Goal: Task Accomplishment & Management: Manage account settings

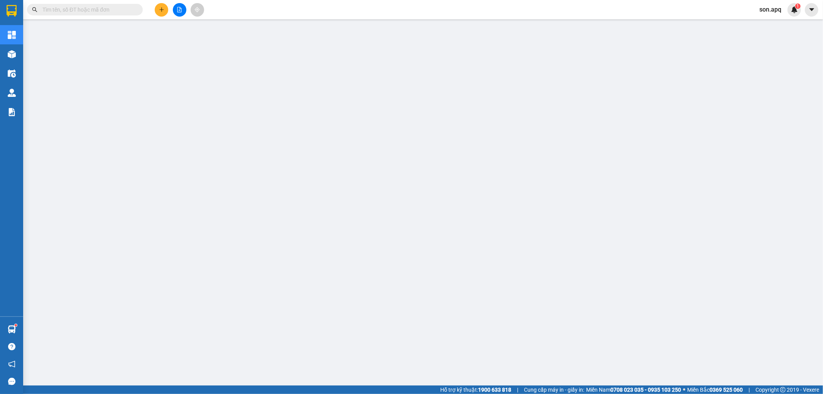
click at [762, 9] on span "son.apq" at bounding box center [770, 10] width 34 height 10
click at [766, 24] on span "Đăng xuất" at bounding box center [782, 24] width 32 height 8
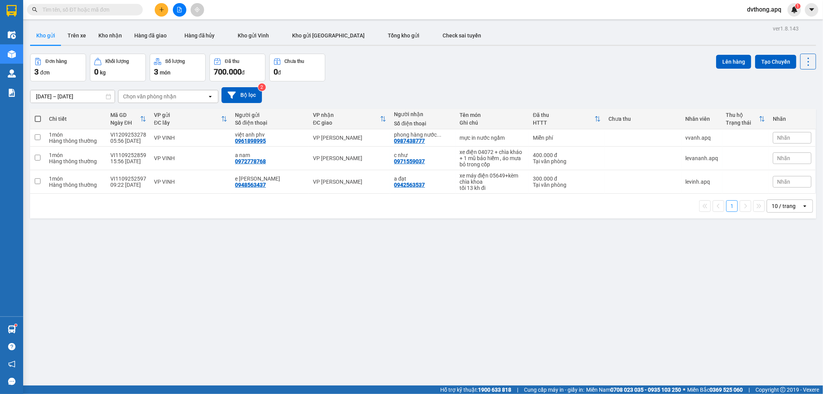
click at [122, 5] on input "text" at bounding box center [87, 9] width 91 height 8
paste input "NH1109252713"
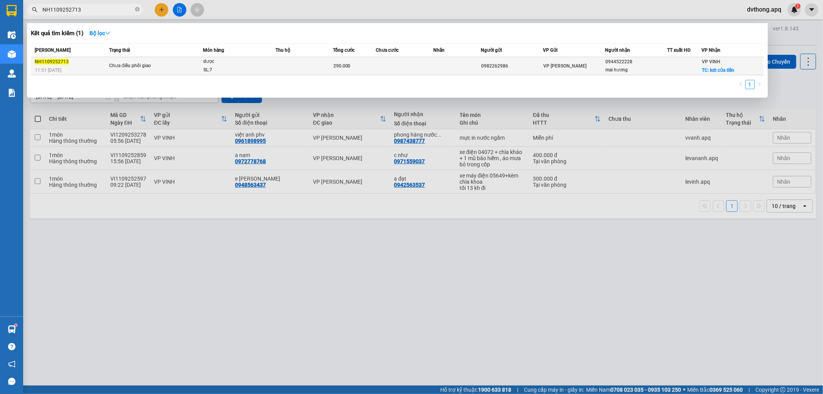
type input "NH1109252713"
click at [242, 65] on div "dược" at bounding box center [232, 61] width 58 height 8
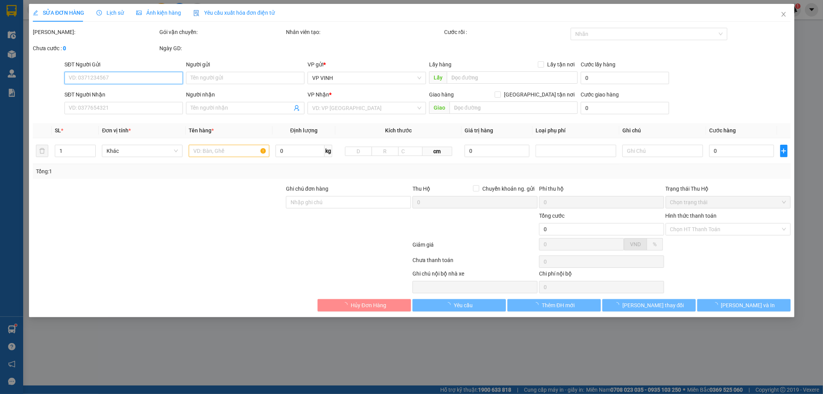
type input "0982262986"
type input "0944522228"
type input "mai hương"
checkbox input "true"
type input "kdt cửa tiền"
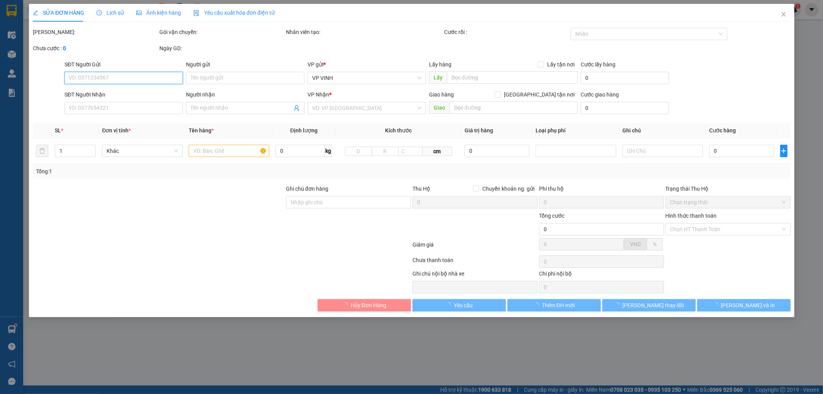
type input "290.000"
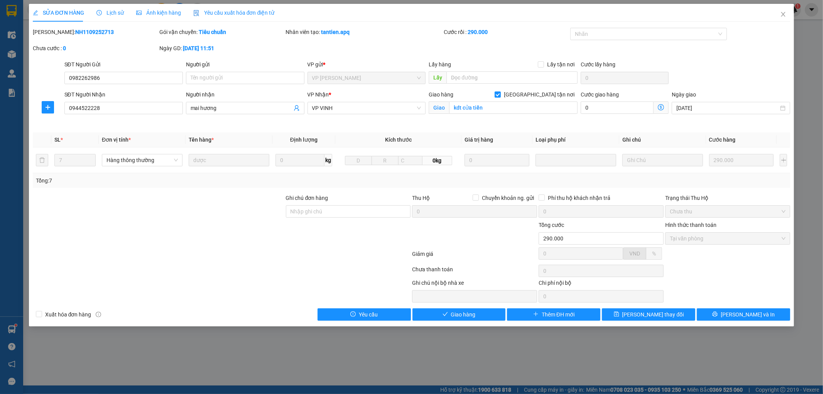
click at [111, 17] on div "Lịch sử" at bounding box center [109, 12] width 27 height 8
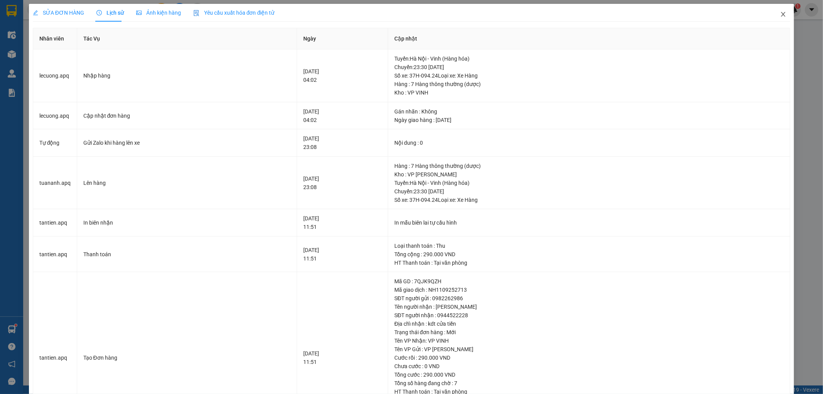
click at [780, 15] on icon "close" at bounding box center [783, 14] width 6 height 6
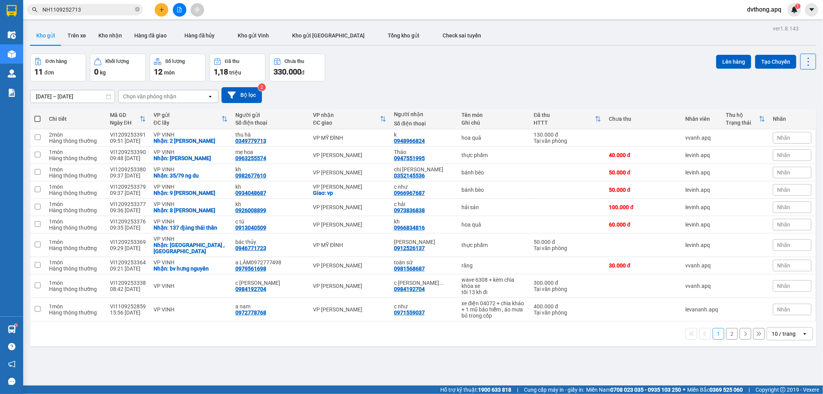
click at [113, 8] on input "NH1109252713" at bounding box center [87, 9] width 91 height 8
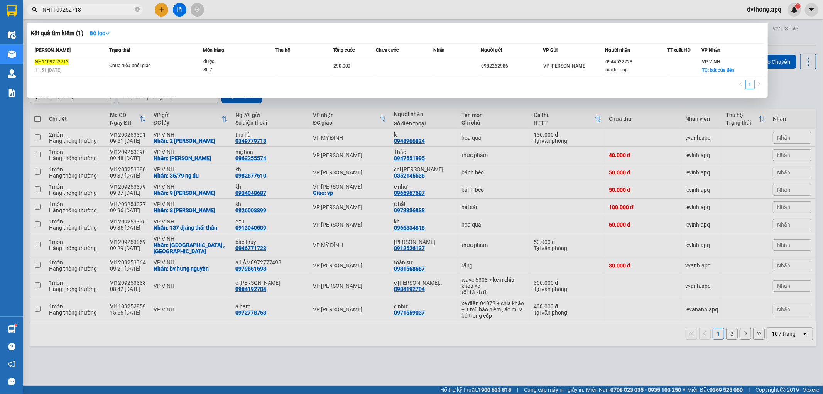
click at [113, 8] on input "NH1109252713" at bounding box center [87, 9] width 91 height 8
paste input "3086"
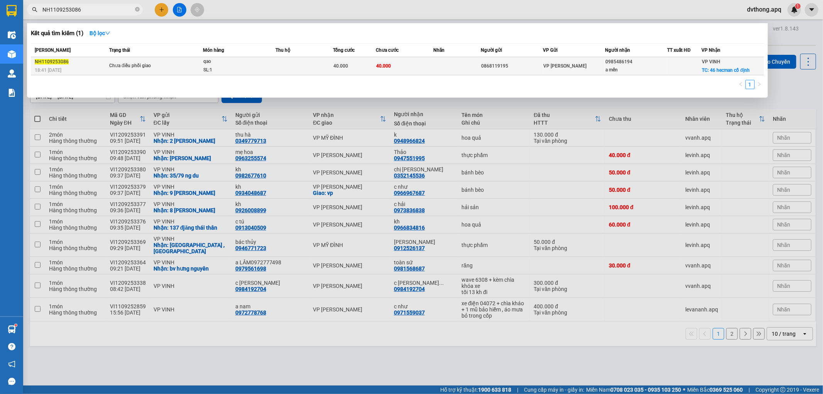
type input "NH1109253086"
click at [297, 66] on td at bounding box center [304, 66] width 57 height 18
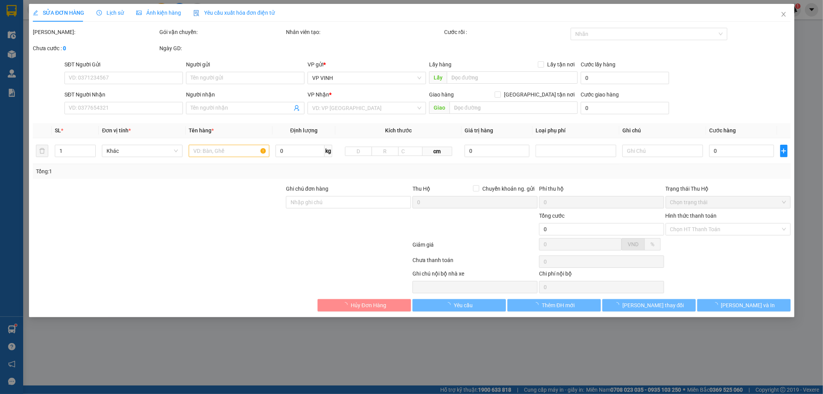
type input "0868119195"
type input "0985486194"
type input "a mến"
checkbox input "true"
type input "46 hecman cố định"
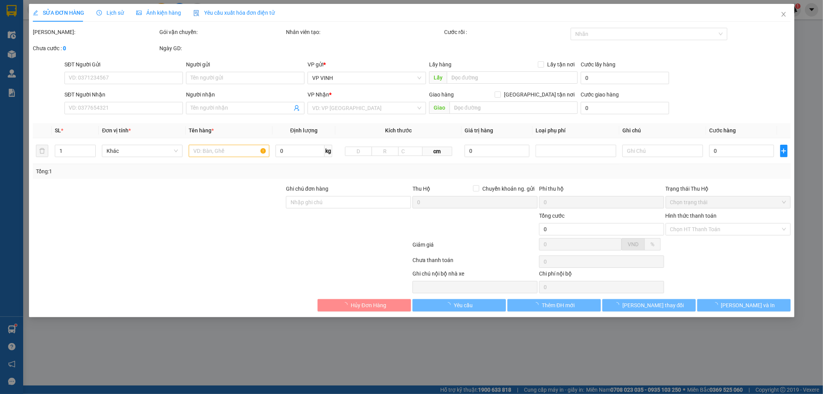
type input "40.000"
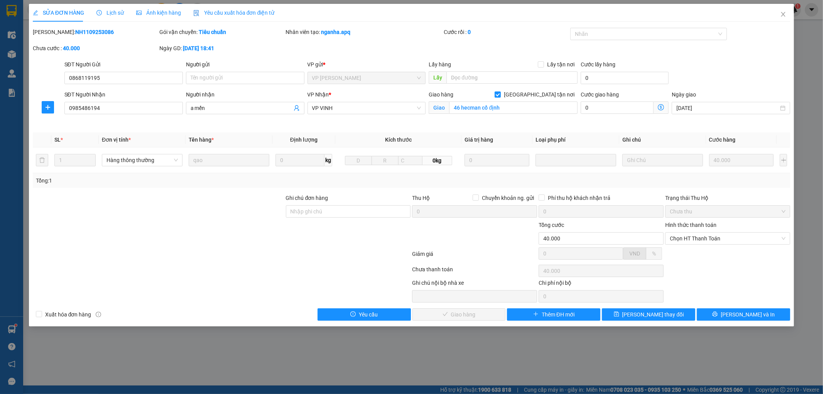
click at [109, 12] on span "Lịch sử" at bounding box center [109, 13] width 27 height 6
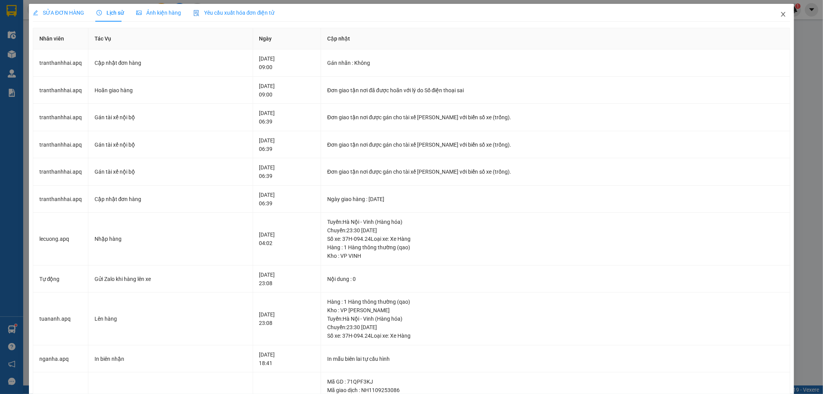
click at [773, 13] on span "Close" at bounding box center [784, 15] width 22 height 22
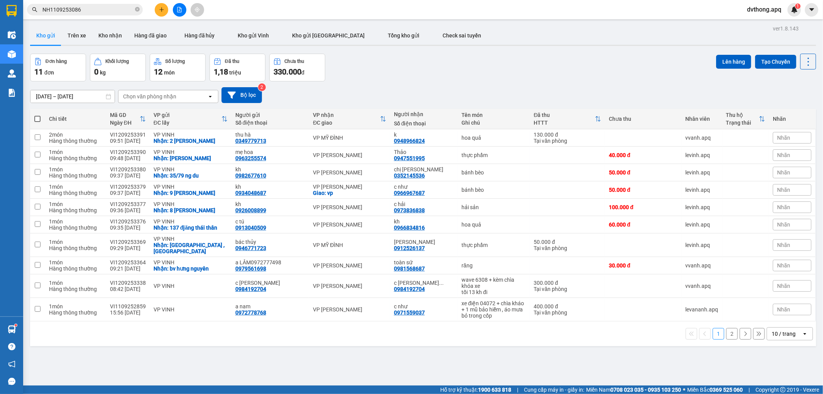
click at [100, 10] on input "NH1109253086" at bounding box center [87, 9] width 91 height 8
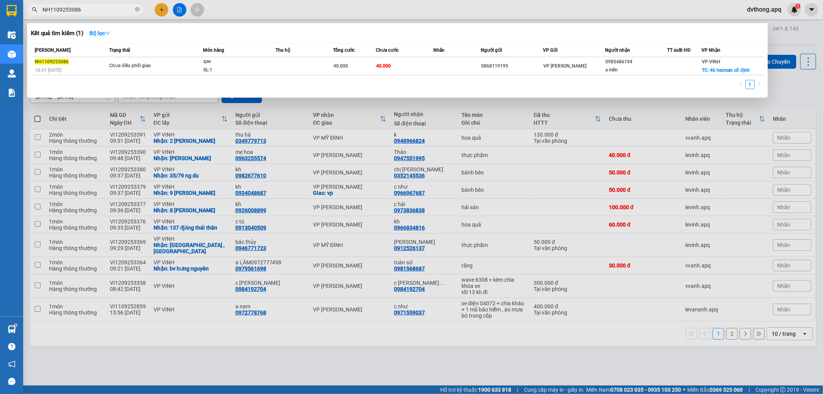
click at [100, 10] on input "NH1109253086" at bounding box center [87, 9] width 91 height 8
paste input "2971"
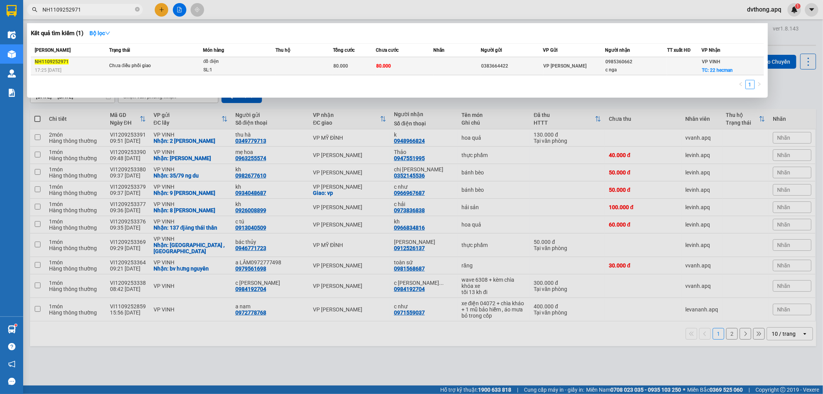
type input "NH1109252971"
click at [252, 64] on div "đồ điện" at bounding box center [232, 61] width 58 height 8
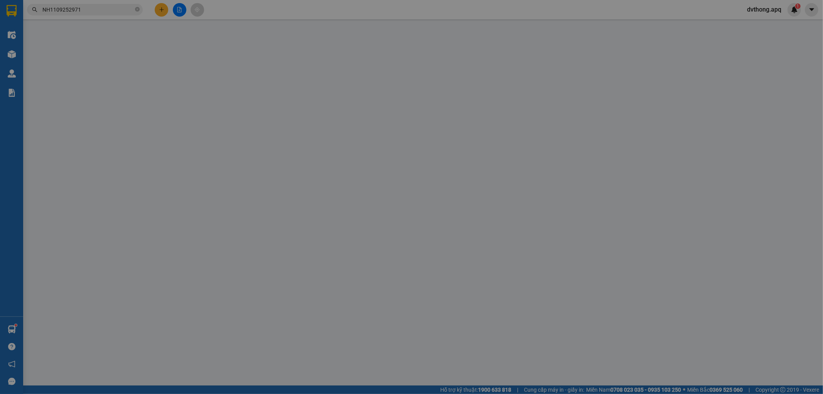
type input "0383664422"
type input "0985360662"
type input "c nga"
checkbox input "true"
type input "22 hecman"
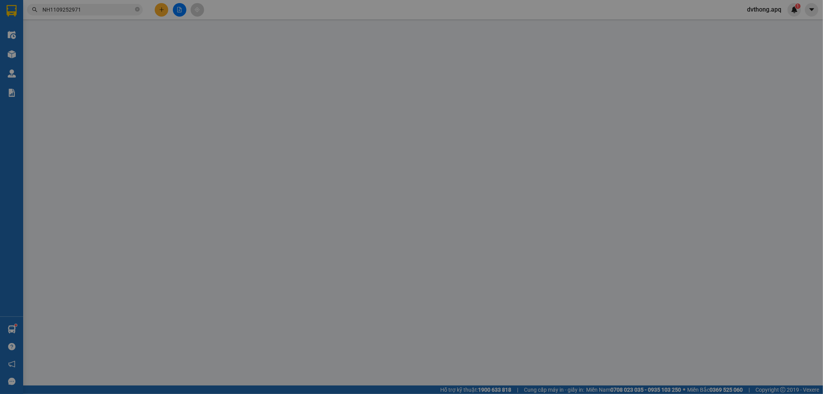
type input "80.000"
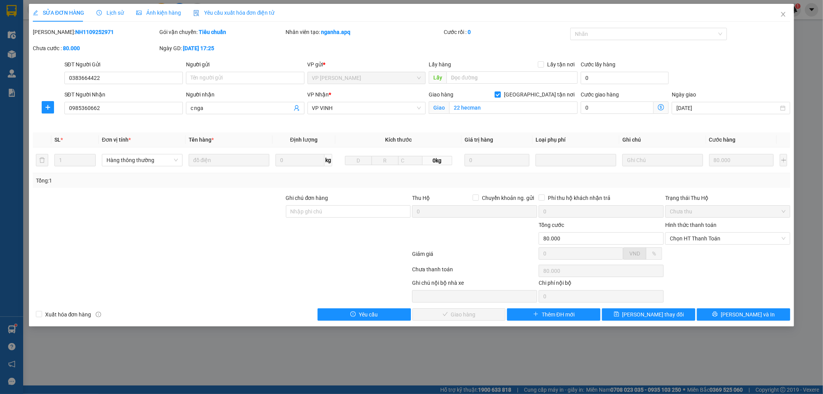
click at [108, 13] on span "Lịch sử" at bounding box center [109, 13] width 27 height 6
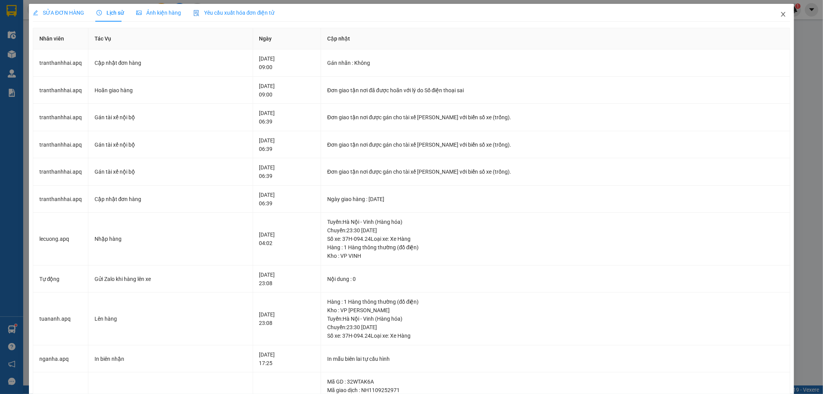
click at [781, 14] on icon "close" at bounding box center [783, 14] width 4 height 5
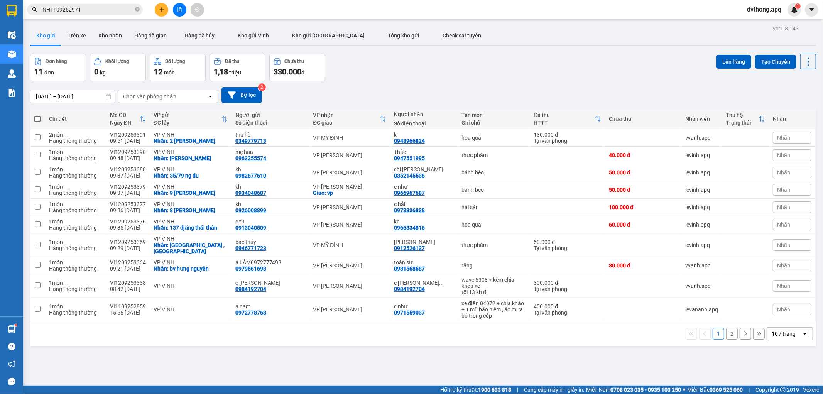
click at [97, 10] on input "NH1109252971" at bounding box center [87, 9] width 91 height 8
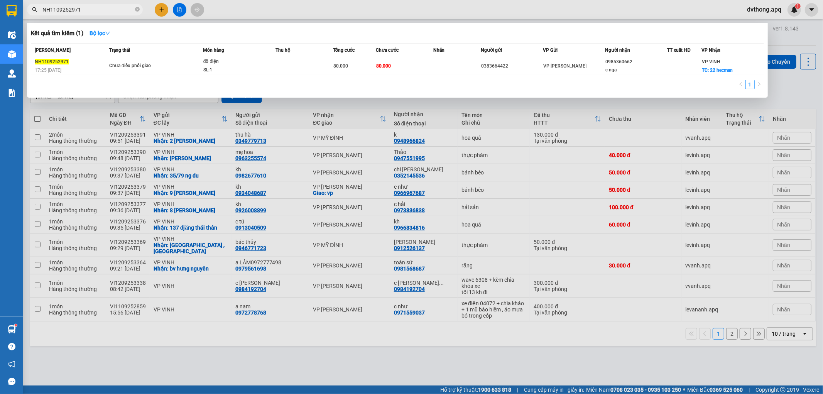
click at [97, 10] on input "NH1109252971" at bounding box center [87, 9] width 91 height 8
paste input "8"
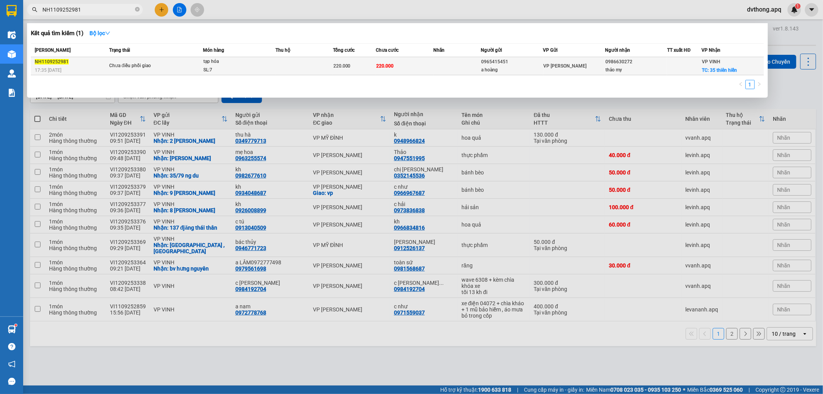
type input "NH1109252981"
click at [183, 71] on td "Chưa điều phối giao" at bounding box center [155, 66] width 96 height 18
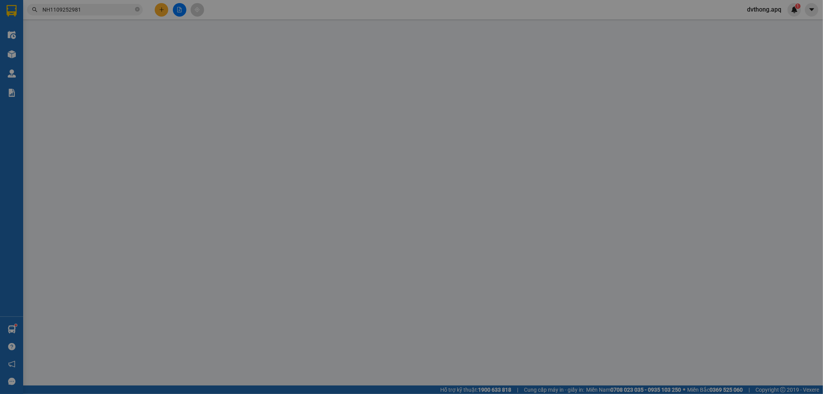
type input "0965415451"
type input "a hoàng"
type input "0986630272"
type input "thảo my"
checkbox input "true"
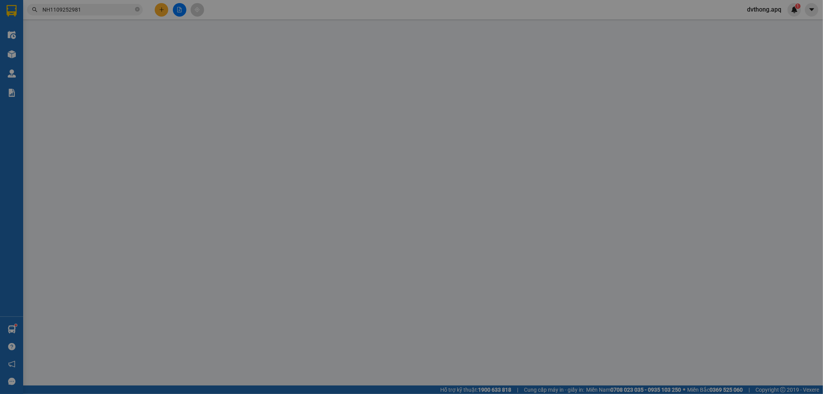
type input "35 thiên hiền"
type input "220.000"
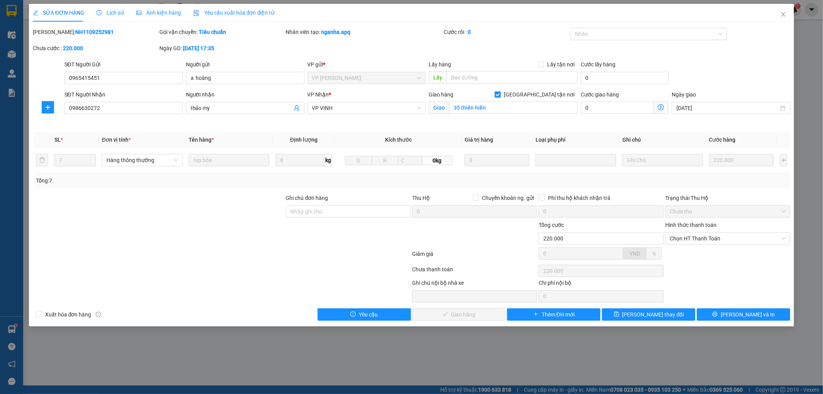
click at [108, 13] on span "Lịch sử" at bounding box center [109, 13] width 27 height 6
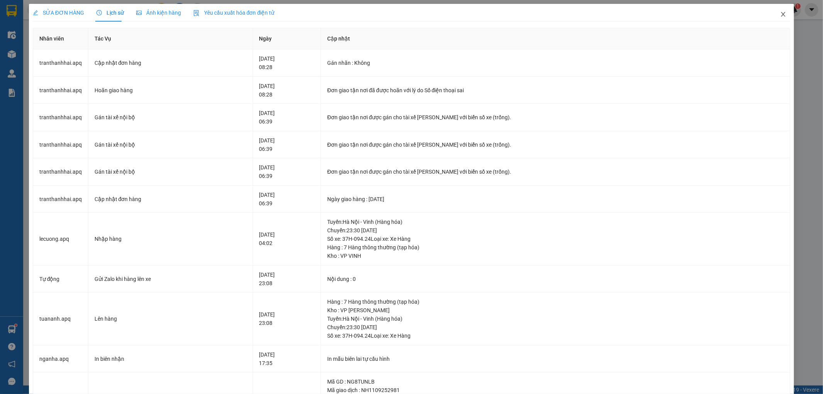
click at [780, 14] on icon "close" at bounding box center [783, 14] width 6 height 6
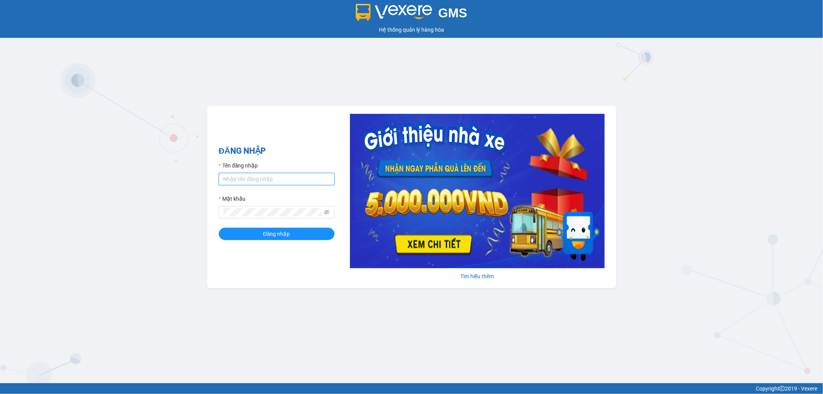
click at [256, 185] on input "Tên đăng nhập" at bounding box center [277, 179] width 116 height 12
type input "dvthong.apq"
click at [219, 228] on button "Đăng nhập" at bounding box center [277, 234] width 116 height 12
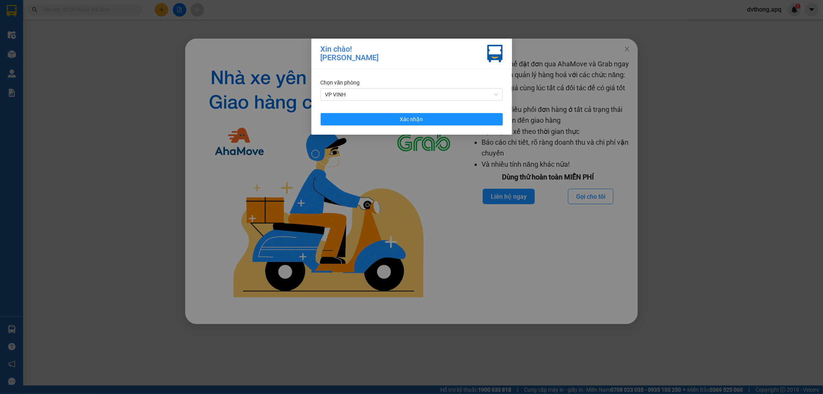
click at [421, 112] on div "Chọn văn phòng VP VINH Xác nhận" at bounding box center [411, 102] width 201 height 66
click at [422, 116] on span "Xác nhận" at bounding box center [411, 119] width 23 height 8
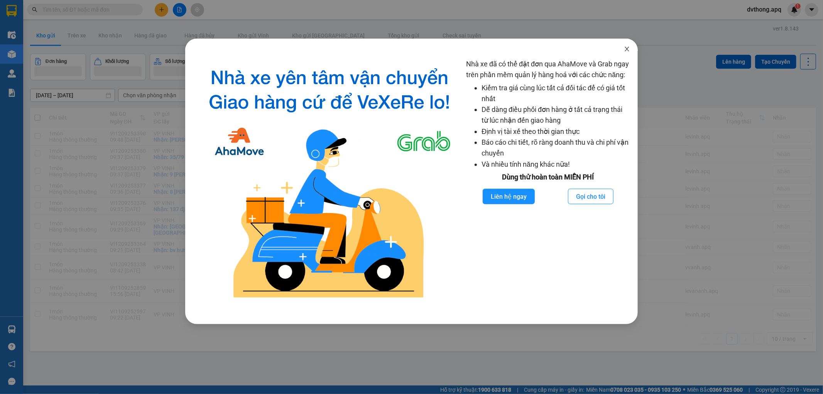
click at [624, 50] on icon "close" at bounding box center [627, 49] width 6 height 6
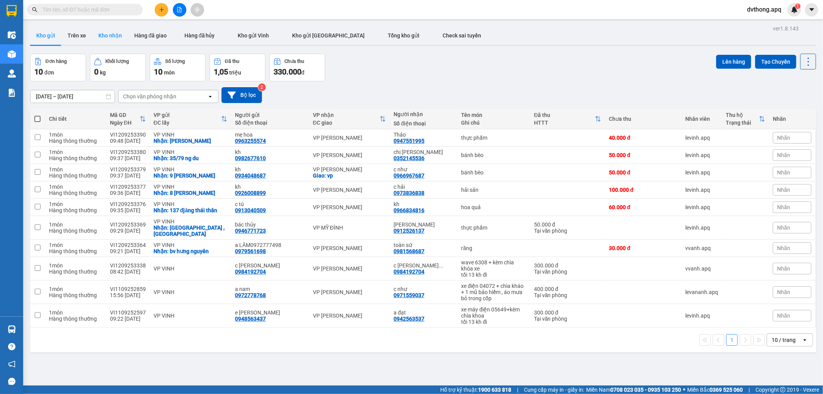
click at [117, 36] on button "Kho nhận" at bounding box center [110, 35] width 36 height 19
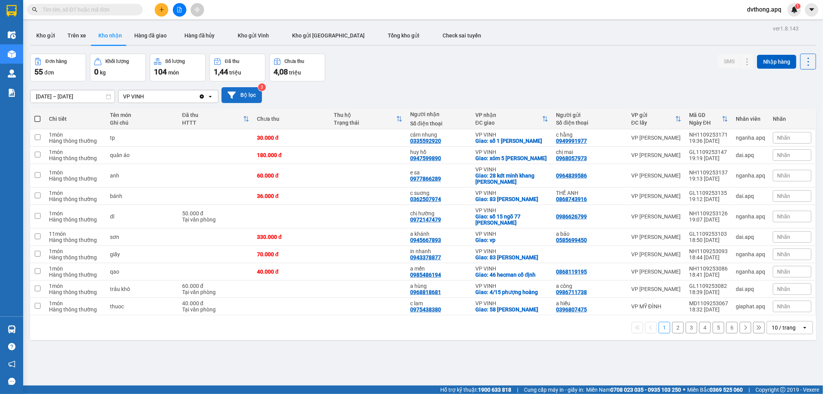
click at [245, 91] on button "Bộ lọc" at bounding box center [241, 95] width 41 height 16
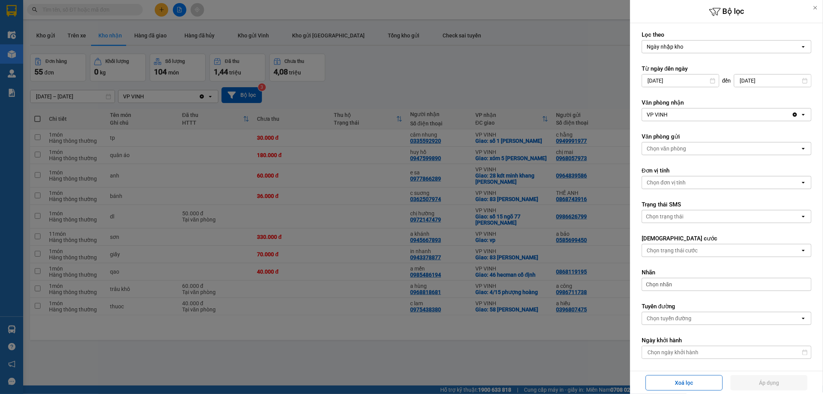
scroll to position [110, 0]
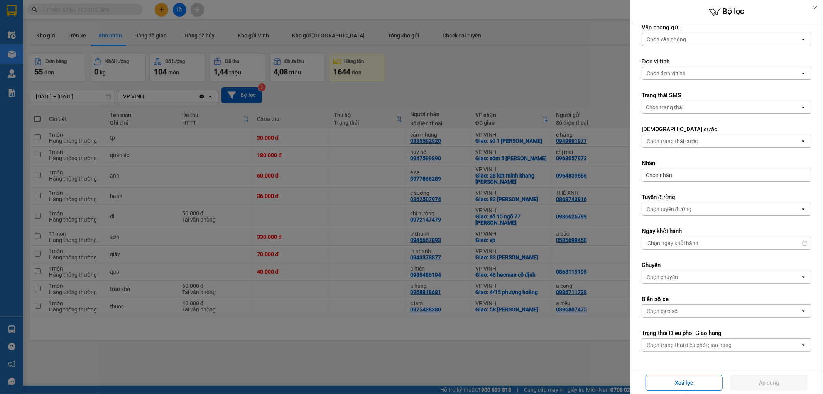
click at [727, 345] on div "Chọn trạng thái điều phối giao hàng" at bounding box center [689, 345] width 85 height 8
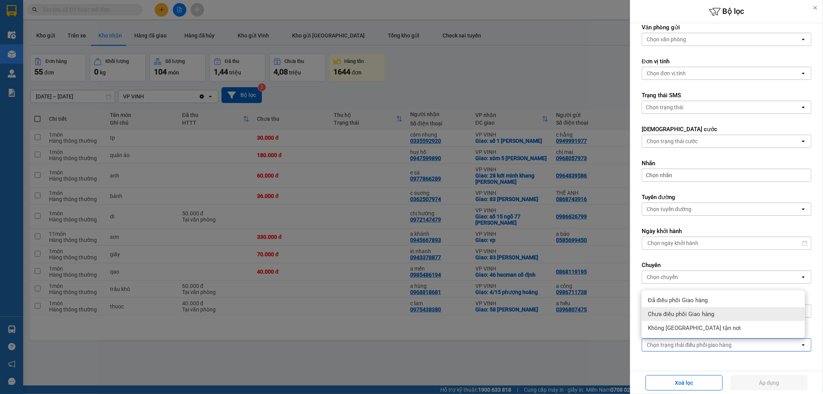
click at [673, 317] on span "Chưa điều phối Giao hàng" at bounding box center [681, 314] width 66 height 8
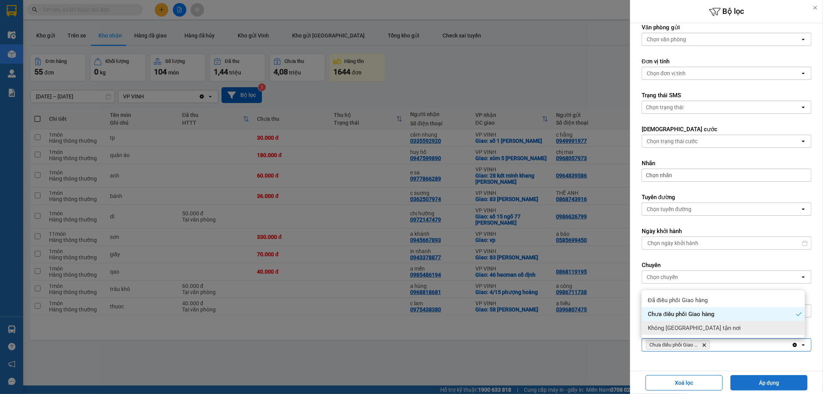
click at [761, 380] on button "Áp dụng" at bounding box center [768, 382] width 77 height 15
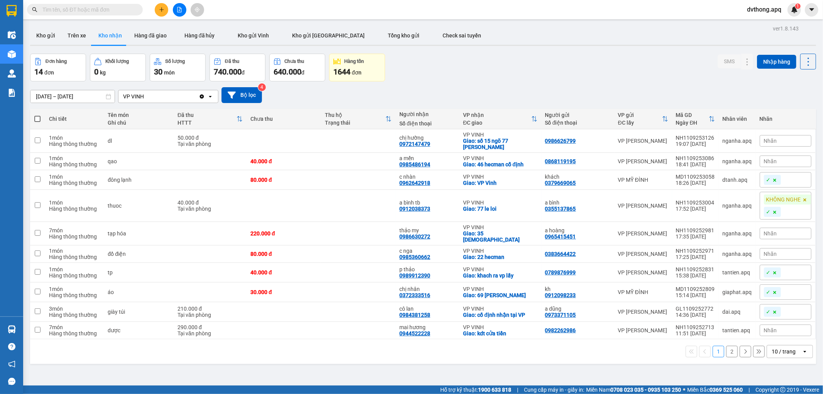
click at [773, 349] on div "10 / trang" at bounding box center [784, 352] width 24 height 8
click at [777, 336] on ul "5 / trang 10 / trang 20 / trang 50 / trang 80 / trang 100 / trang" at bounding box center [783, 295] width 46 height 90
click at [778, 335] on div "100 / trang" at bounding box center [783, 330] width 46 height 14
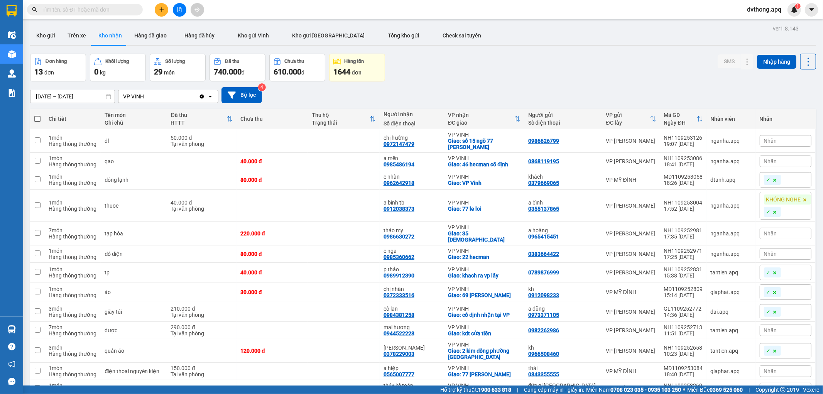
scroll to position [39, 0]
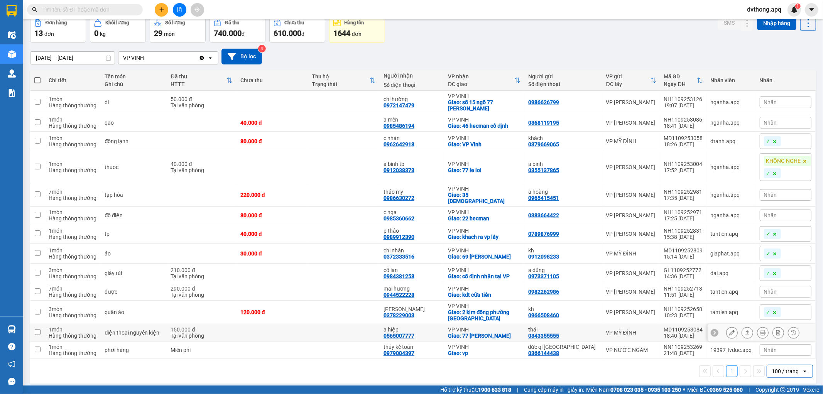
click at [493, 333] on div "Giao: 77 [PERSON_NAME]" at bounding box center [484, 336] width 73 height 6
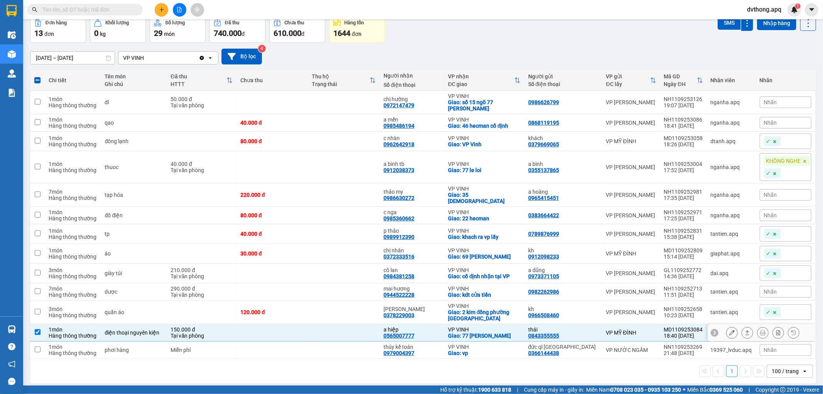
click at [497, 326] on div "VP VINH" at bounding box center [484, 329] width 73 height 6
checkbox input "false"
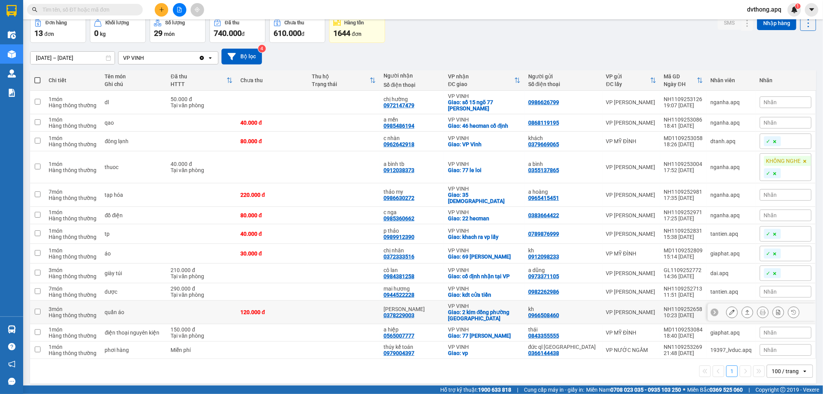
click at [344, 311] on td at bounding box center [343, 313] width 71 height 24
checkbox input "true"
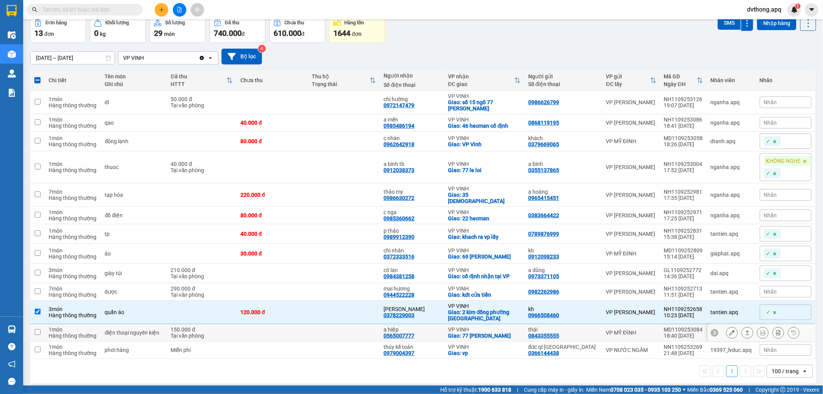
click at [344, 326] on td at bounding box center [343, 332] width 71 height 17
checkbox input "true"
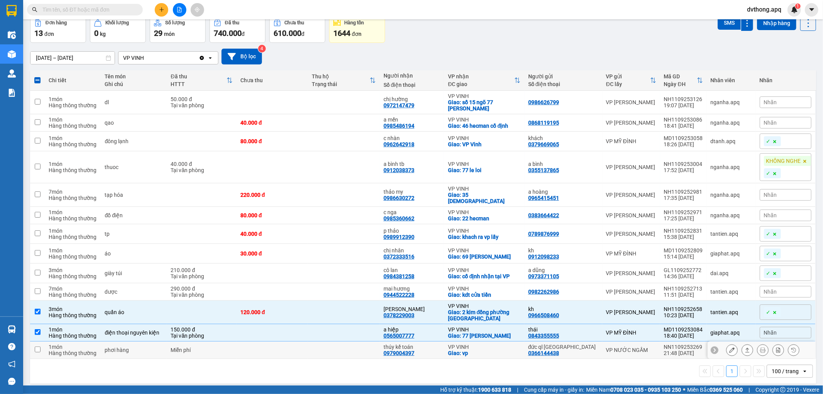
click at [345, 341] on td at bounding box center [343, 349] width 71 height 17
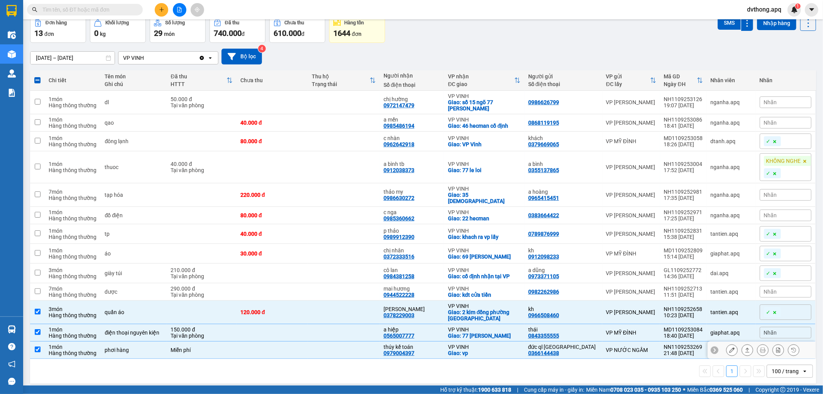
checkbox input "true"
click at [712, 289] on icon at bounding box center [714, 291] width 5 height 5
drag, startPoint x: 736, startPoint y: 285, endPoint x: 712, endPoint y: 286, distance: 23.9
click at [712, 289] on div "tantien.apq" at bounding box center [731, 292] width 41 height 6
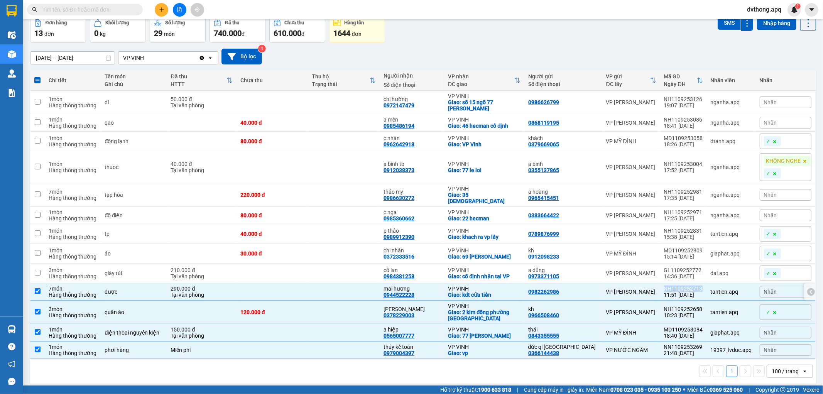
drag, startPoint x: 701, startPoint y: 282, endPoint x: 661, endPoint y: 285, distance: 40.2
click at [661, 285] on td "NH1109252713 11:51 [DATE]" at bounding box center [683, 291] width 47 height 17
checkbox input "false"
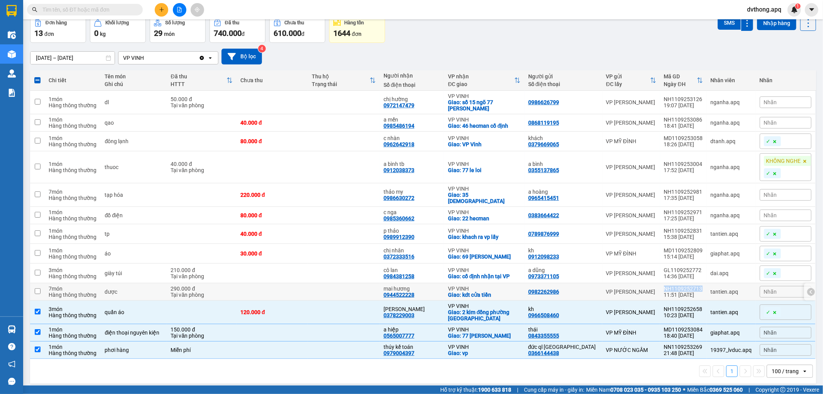
copy div "NH1109252713"
click at [355, 265] on td at bounding box center [343, 274] width 71 height 20
checkbox input "true"
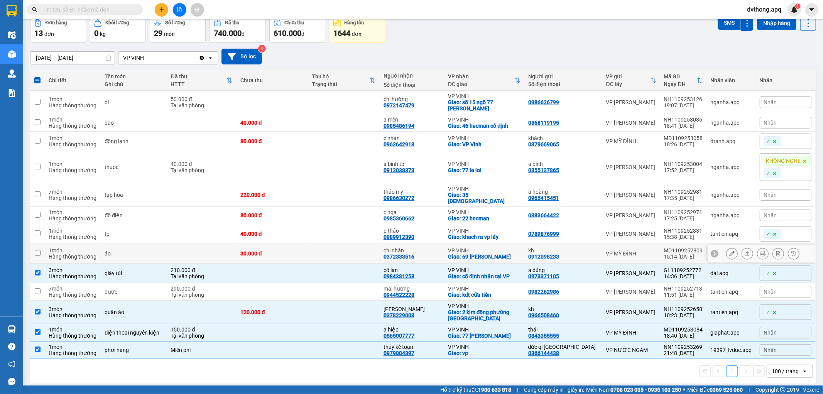
click at [345, 250] on td at bounding box center [343, 254] width 71 height 20
checkbox input "true"
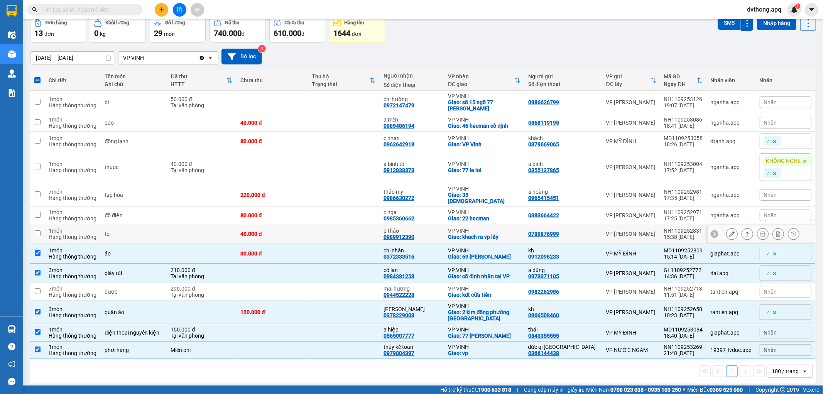
click at [360, 232] on td at bounding box center [343, 234] width 71 height 20
checkbox input "true"
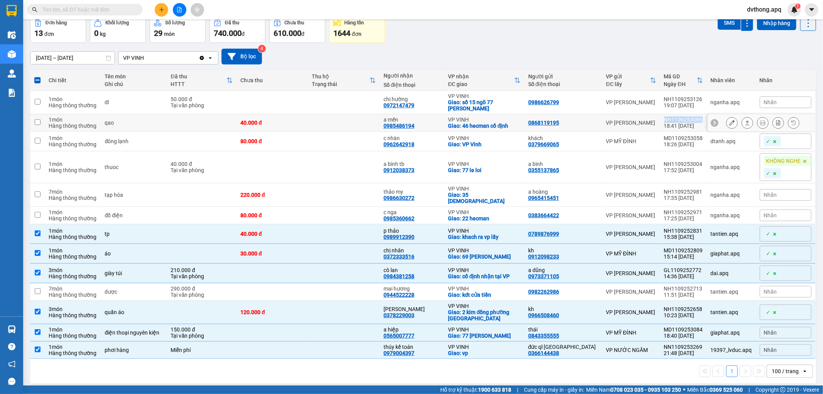
drag, startPoint x: 698, startPoint y: 118, endPoint x: 661, endPoint y: 120, distance: 37.1
click at [661, 120] on td "NH1109253086 18:41 [DATE]" at bounding box center [683, 122] width 47 height 17
checkbox input "true"
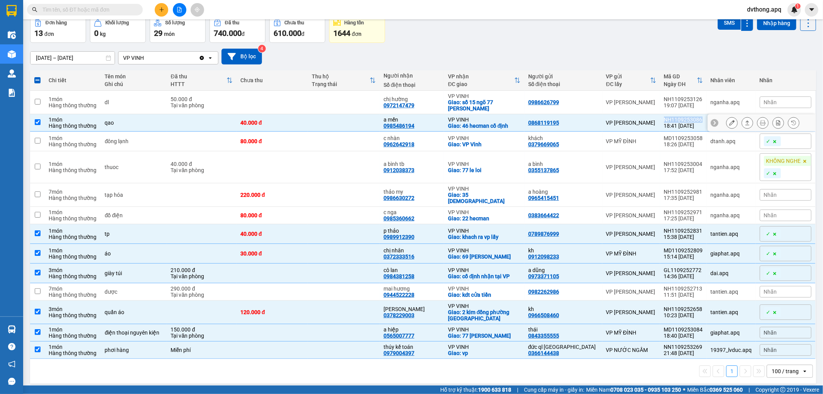
copy div "NH1109253086"
click at [341, 138] on td at bounding box center [343, 142] width 71 height 20
checkbox input "true"
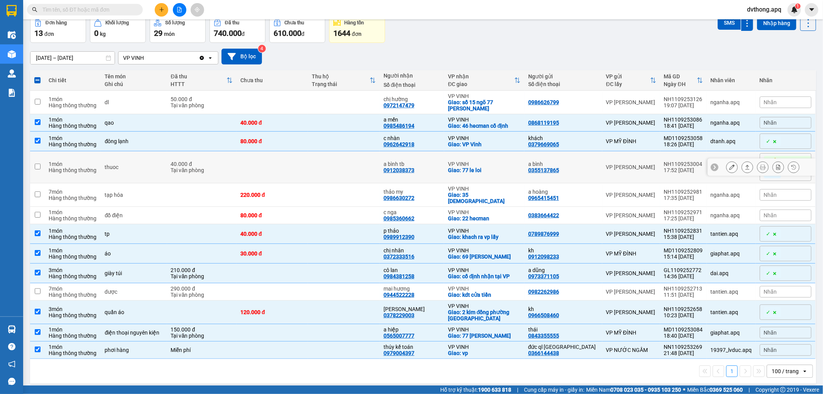
click at [316, 167] on td at bounding box center [343, 167] width 71 height 32
checkbox input "true"
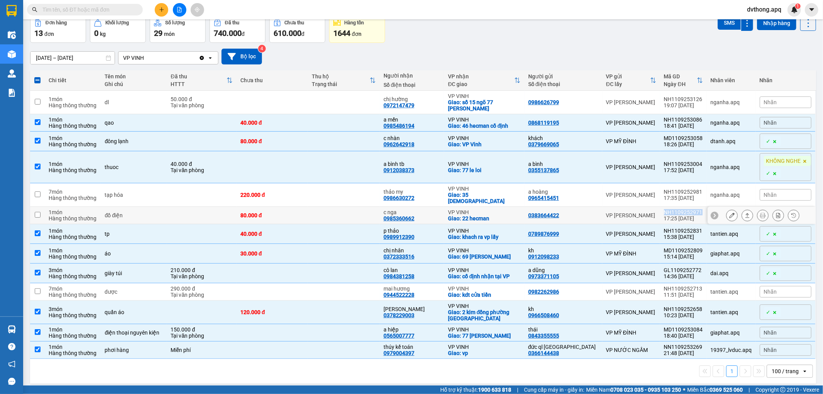
drag, startPoint x: 697, startPoint y: 206, endPoint x: 660, endPoint y: 205, distance: 37.1
click at [664, 209] on div "NH1109252971" at bounding box center [683, 212] width 39 height 6
checkbox input "true"
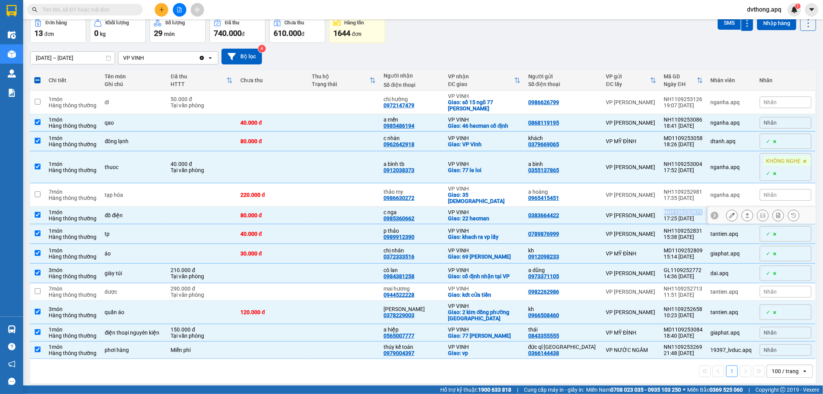
copy div "NH1109252971"
drag, startPoint x: 698, startPoint y: 185, endPoint x: 660, endPoint y: 186, distance: 37.4
click at [660, 186] on td "NH1109252981 17:35 [DATE]" at bounding box center [683, 195] width 47 height 24
checkbox input "true"
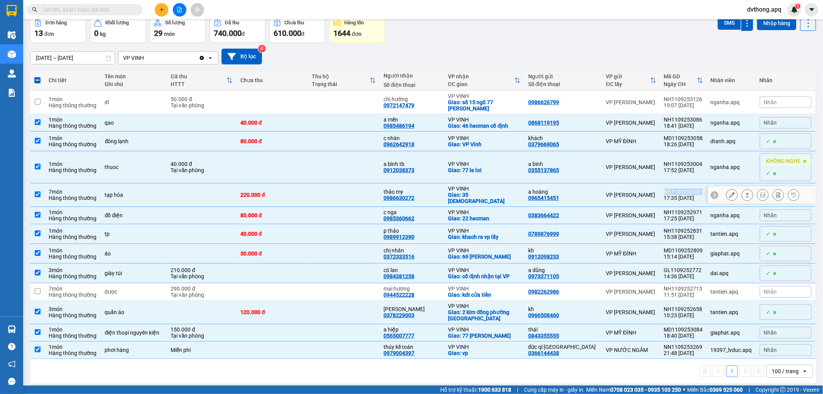
copy div "NH1109252981"
click at [713, 102] on icon at bounding box center [714, 102] width 2 height 4
click at [316, 292] on td at bounding box center [343, 291] width 71 height 17
checkbox input "true"
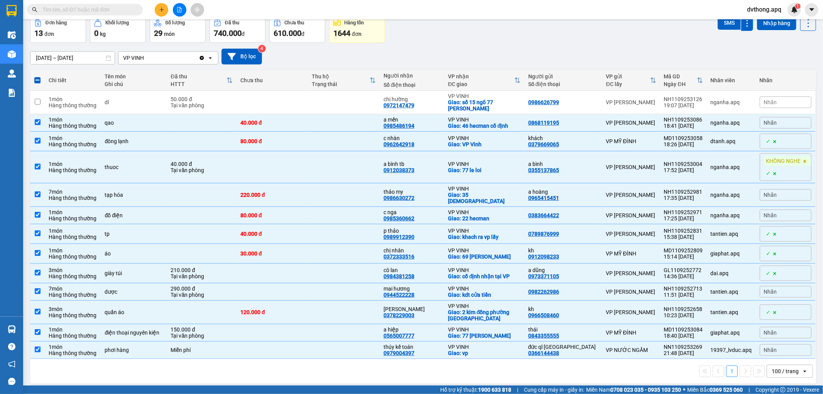
scroll to position [0, 0]
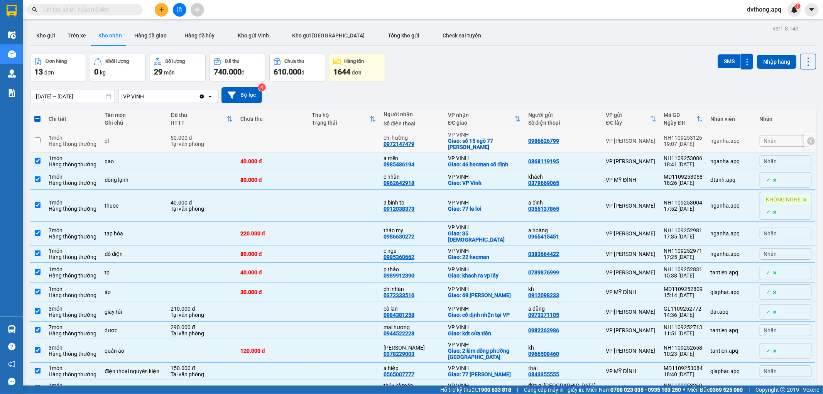
click at [302, 143] on td at bounding box center [272, 141] width 71 height 24
checkbox input "true"
